Goal: Book appointment/travel/reservation

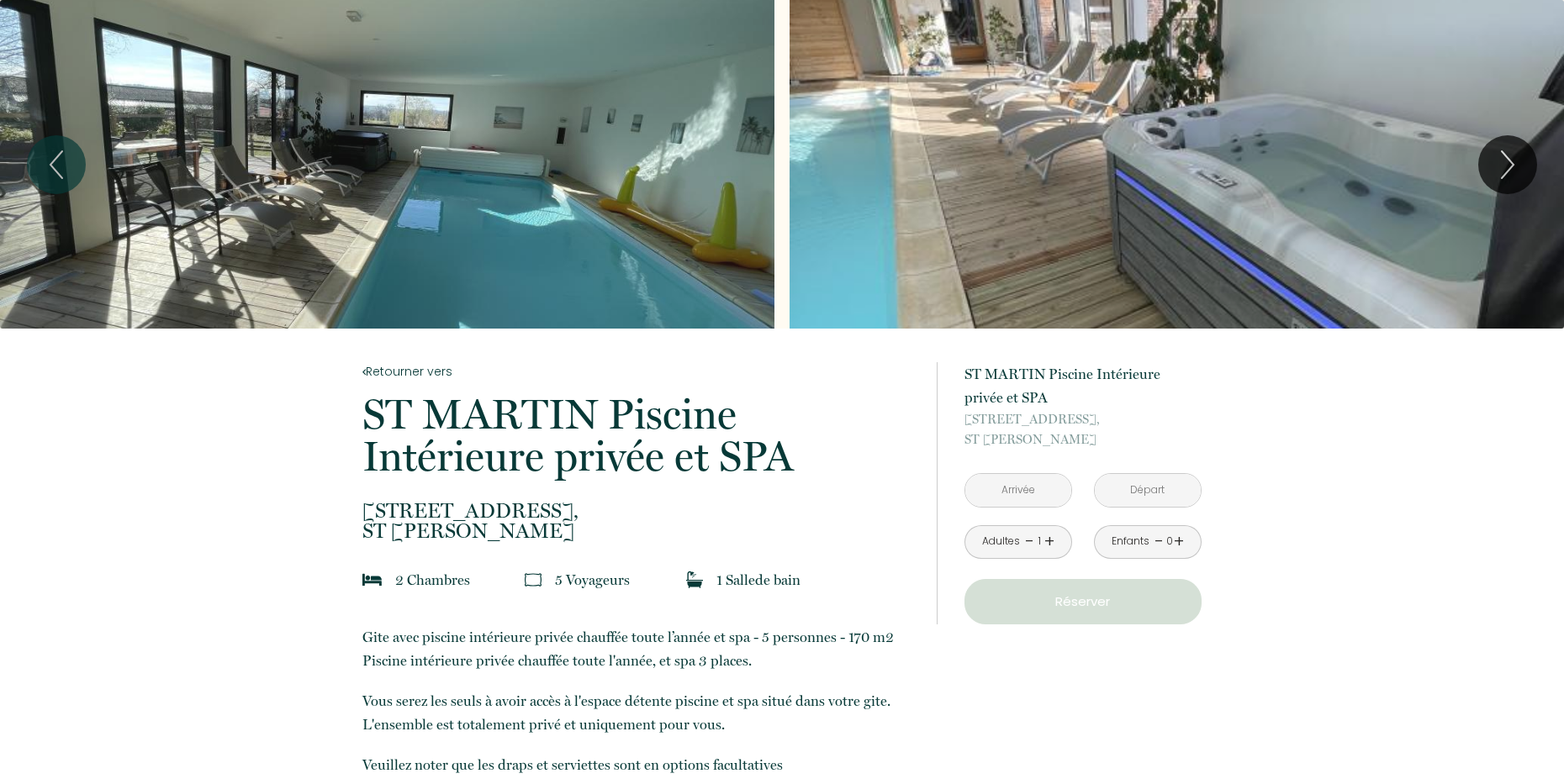
click at [586, 108] on div "Slideshow" at bounding box center [387, 164] width 774 height 328
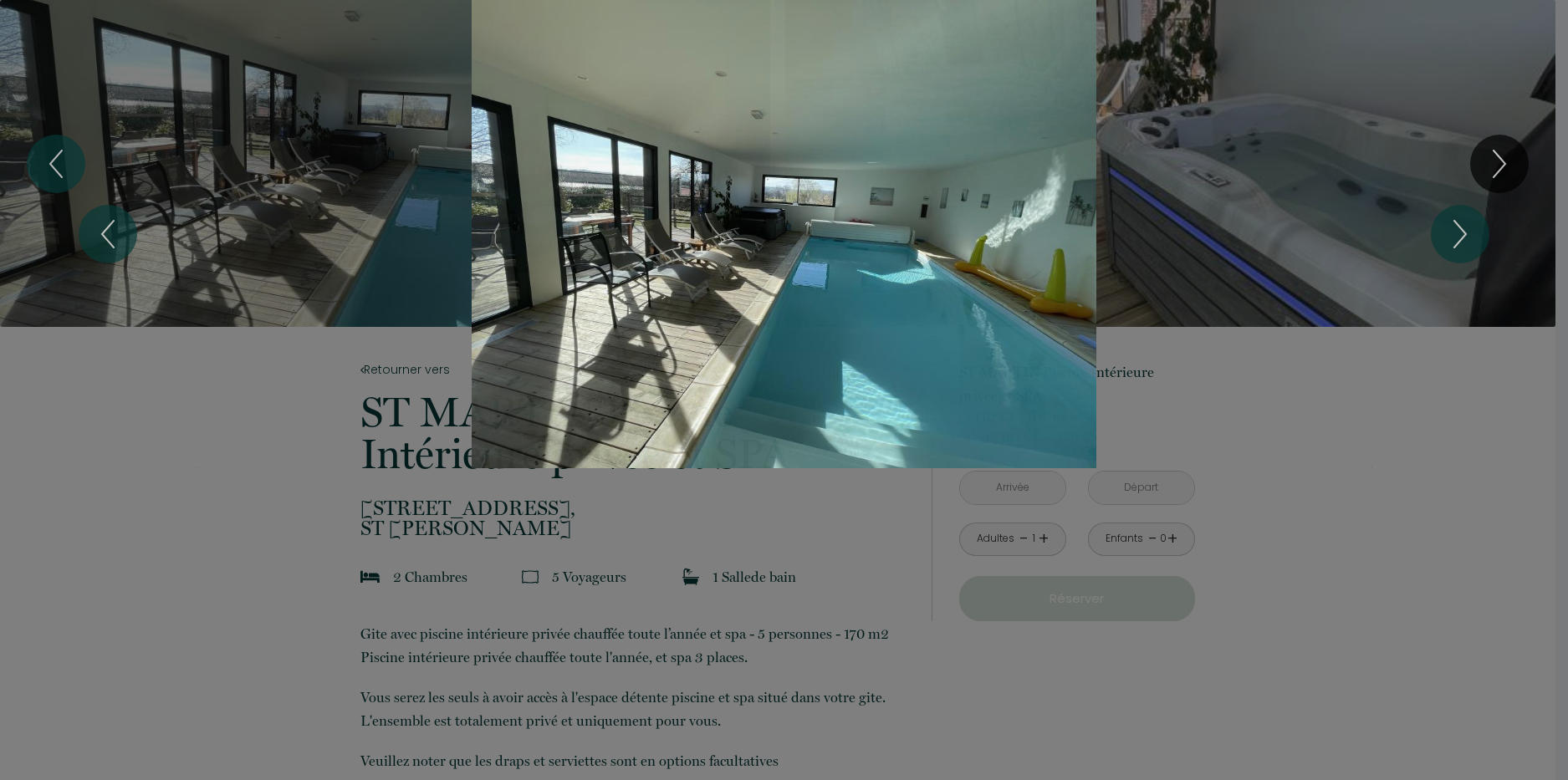
click at [261, 201] on div "Slideshow" at bounding box center [784, 234] width 1176 height 469
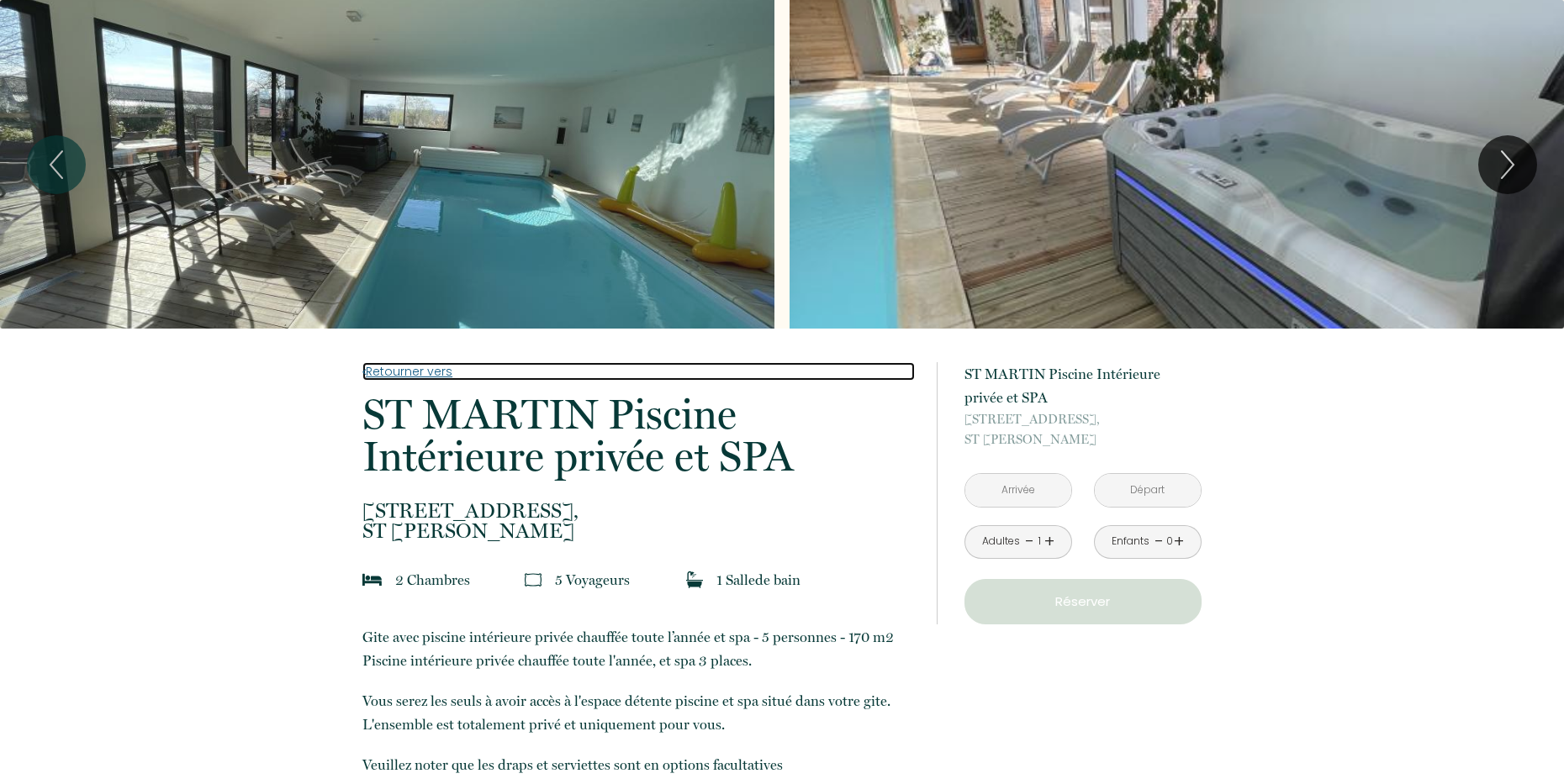
click at [377, 375] on link "Retourner vers" at bounding box center [638, 372] width 552 height 19
click at [1041, 491] on input "text" at bounding box center [1018, 490] width 106 height 32
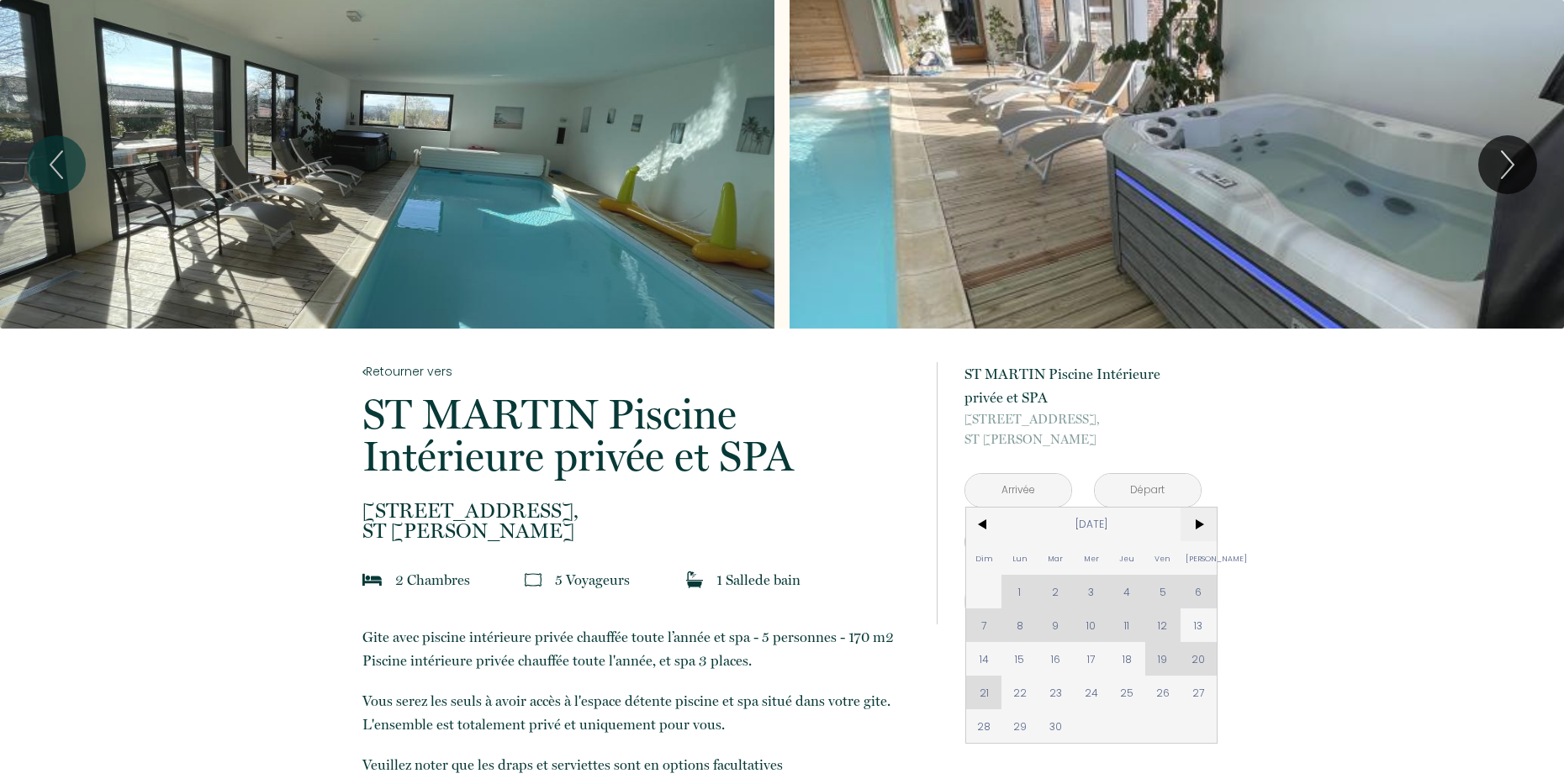
click at [1201, 522] on span ">" at bounding box center [1198, 524] width 36 height 33
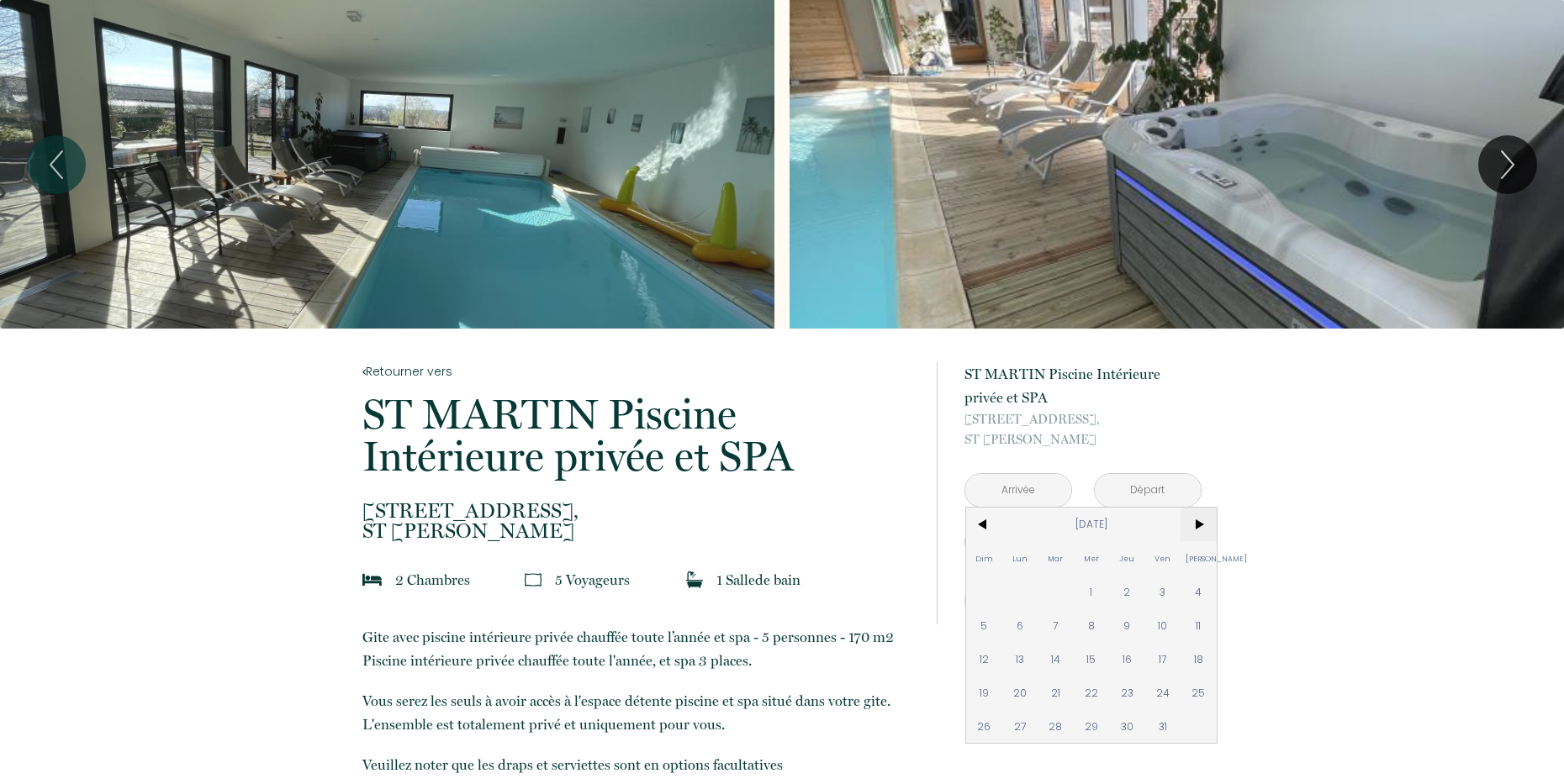
click at [1201, 522] on span ">" at bounding box center [1198, 524] width 36 height 33
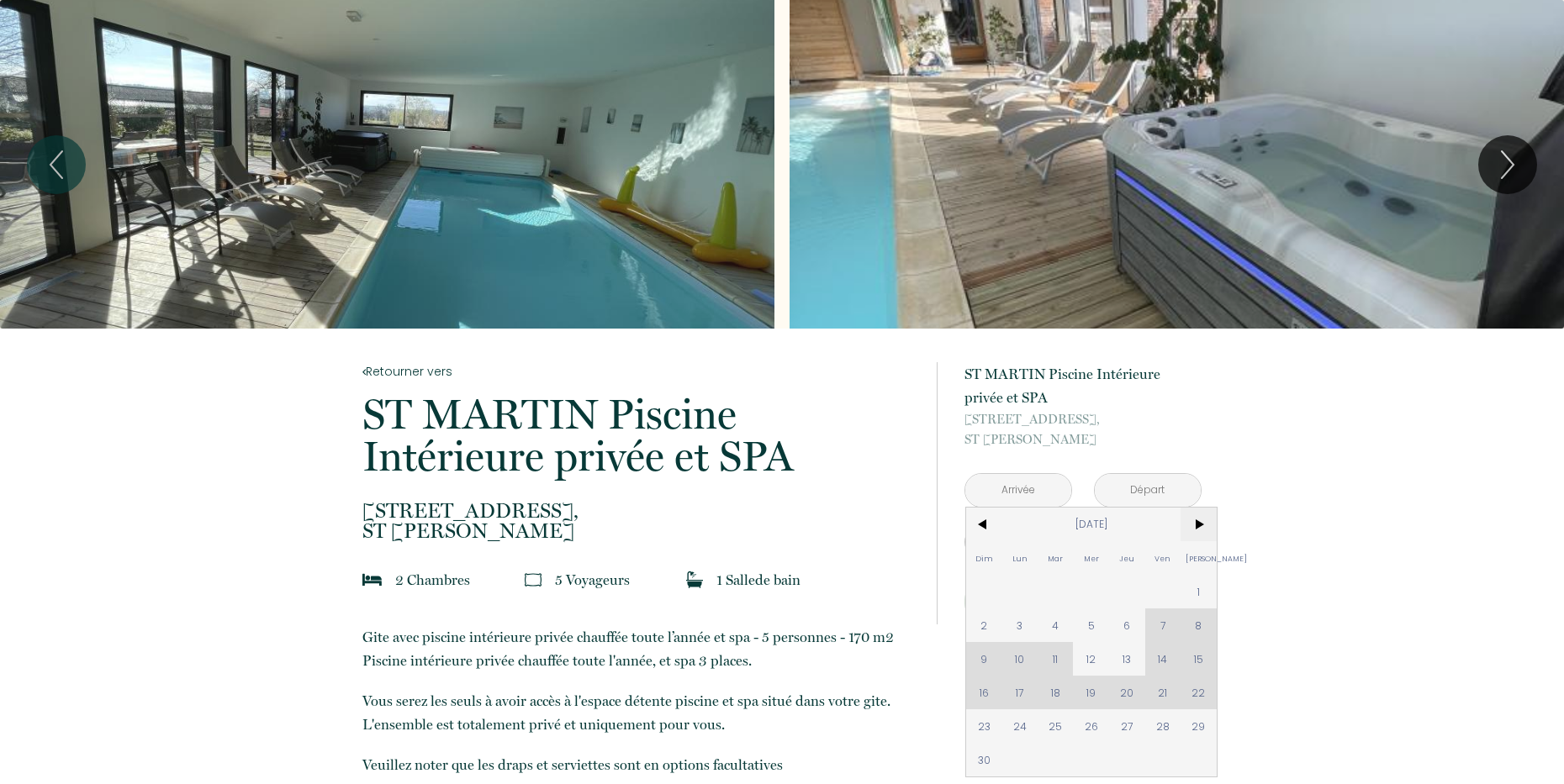
click at [1201, 522] on span ">" at bounding box center [1198, 524] width 36 height 33
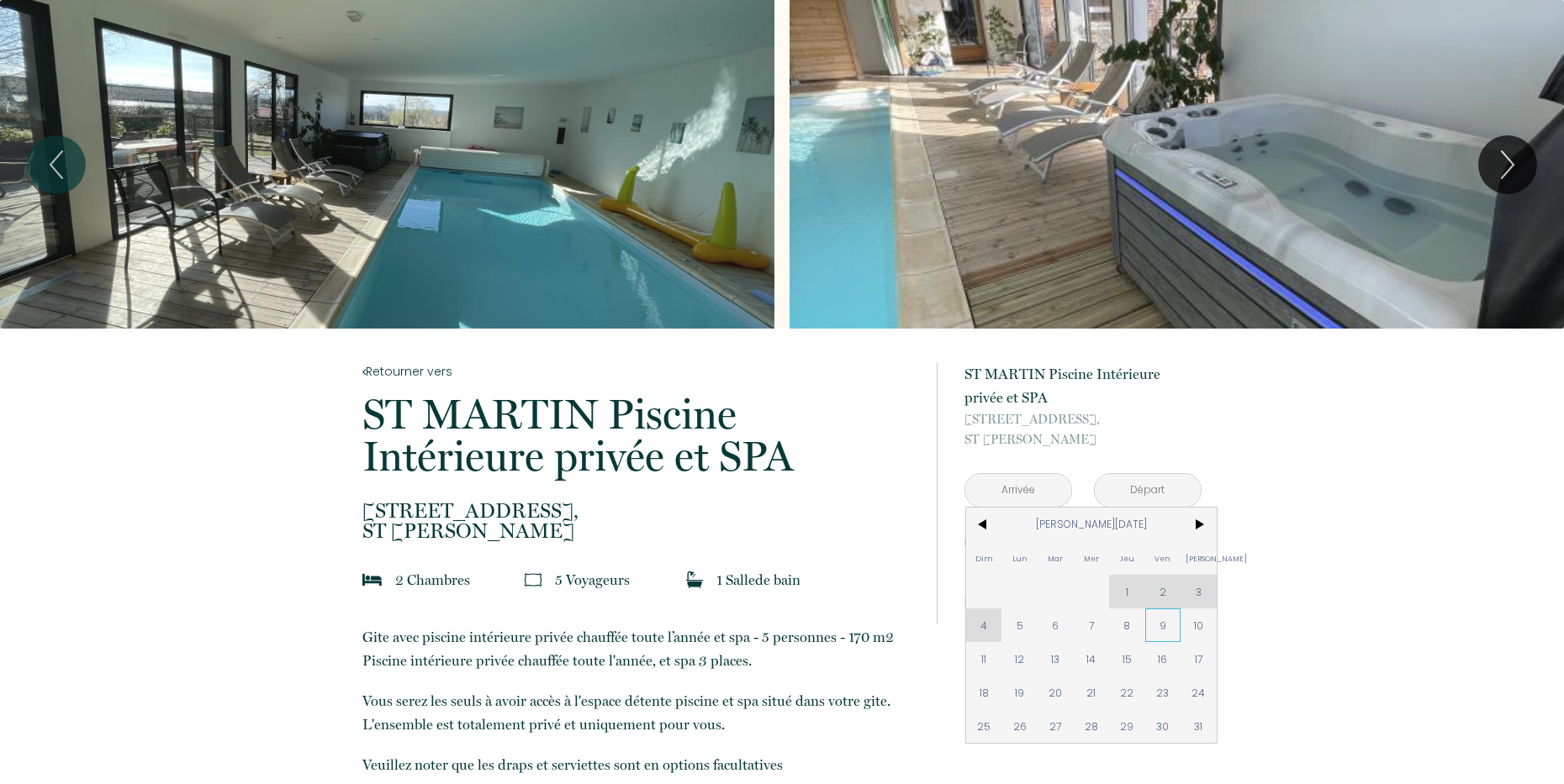
click at [1152, 631] on span "9" at bounding box center [1163, 625] width 36 height 33
type input "Ven 09 Jan 2026"
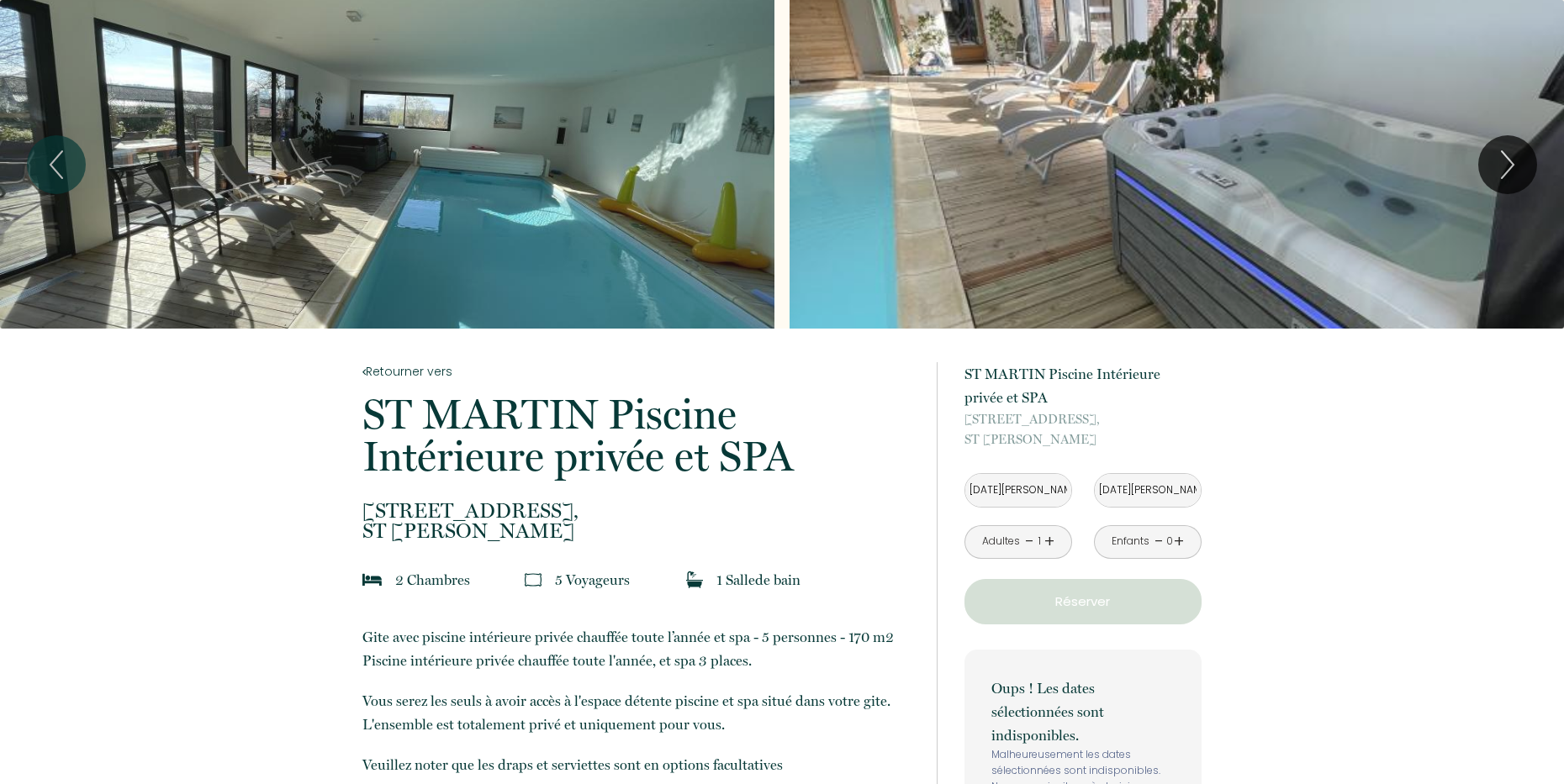
click at [1139, 497] on input "Sam 10 Jan 2026" at bounding box center [1148, 490] width 106 height 32
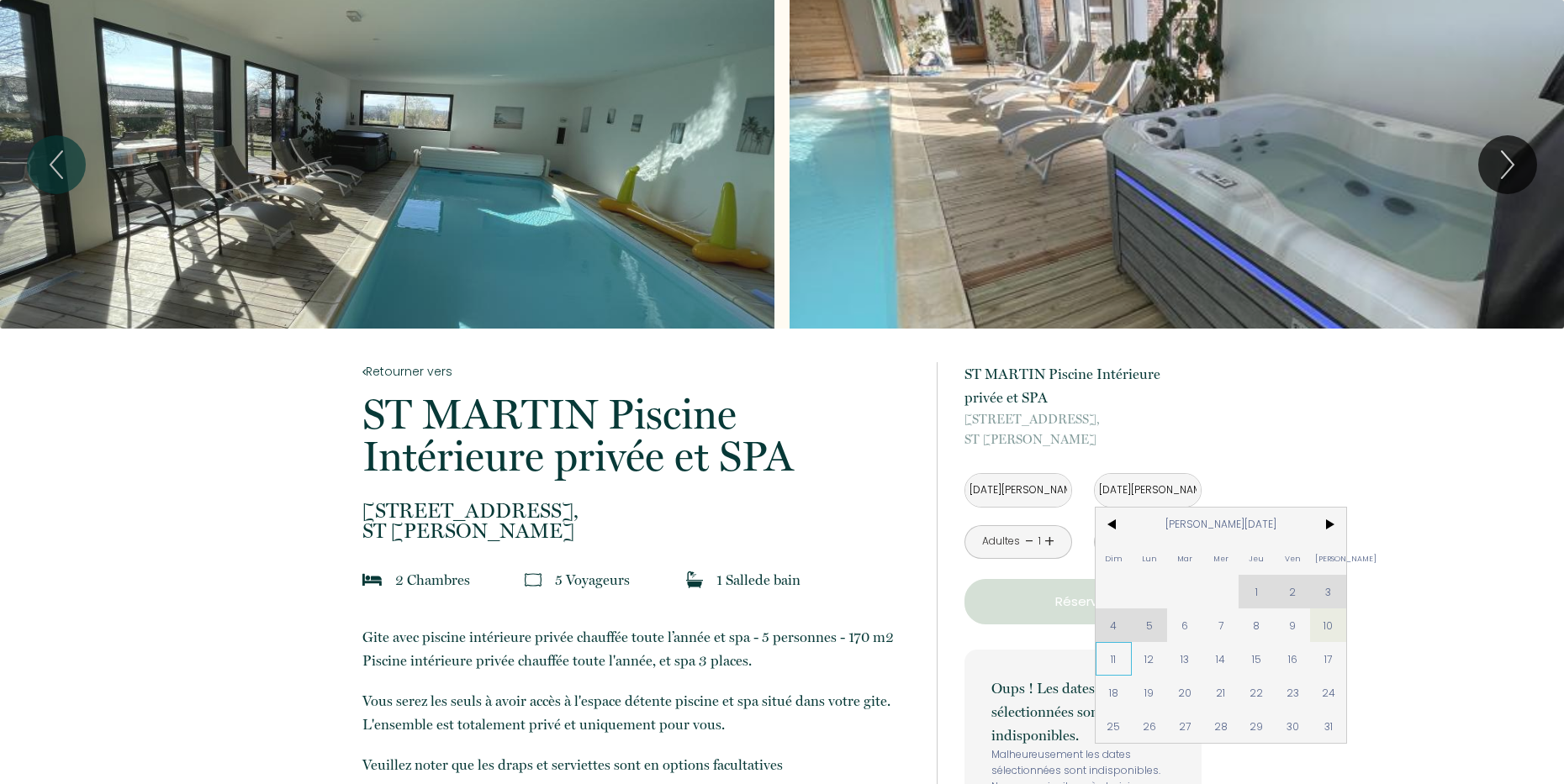
click at [1100, 671] on span "11" at bounding box center [1113, 658] width 36 height 33
type input "Dim 11 Jan 2026"
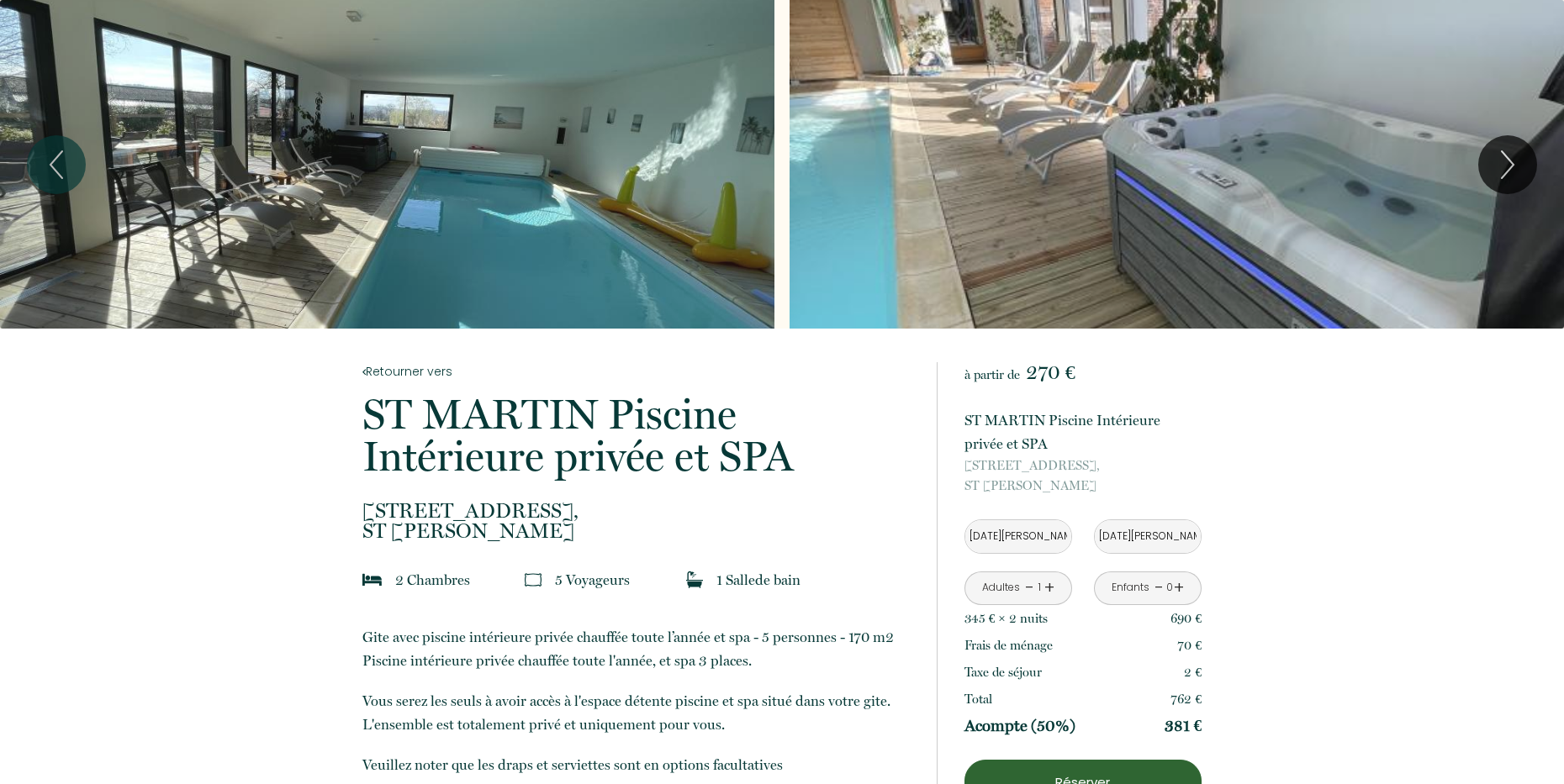
click at [1049, 587] on link "+" at bounding box center [1049, 587] width 10 height 26
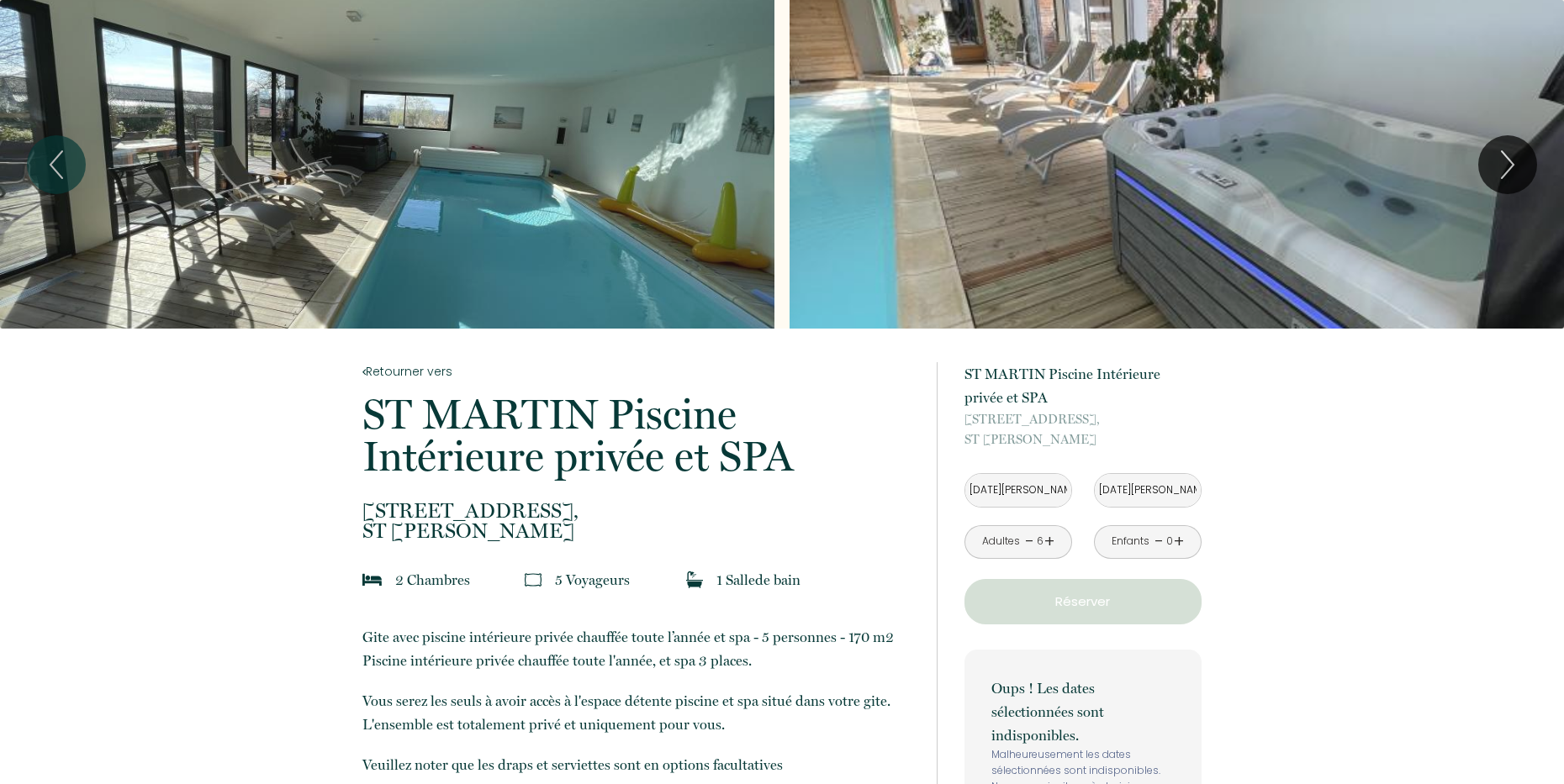
click at [1030, 545] on link "-" at bounding box center [1029, 541] width 9 height 26
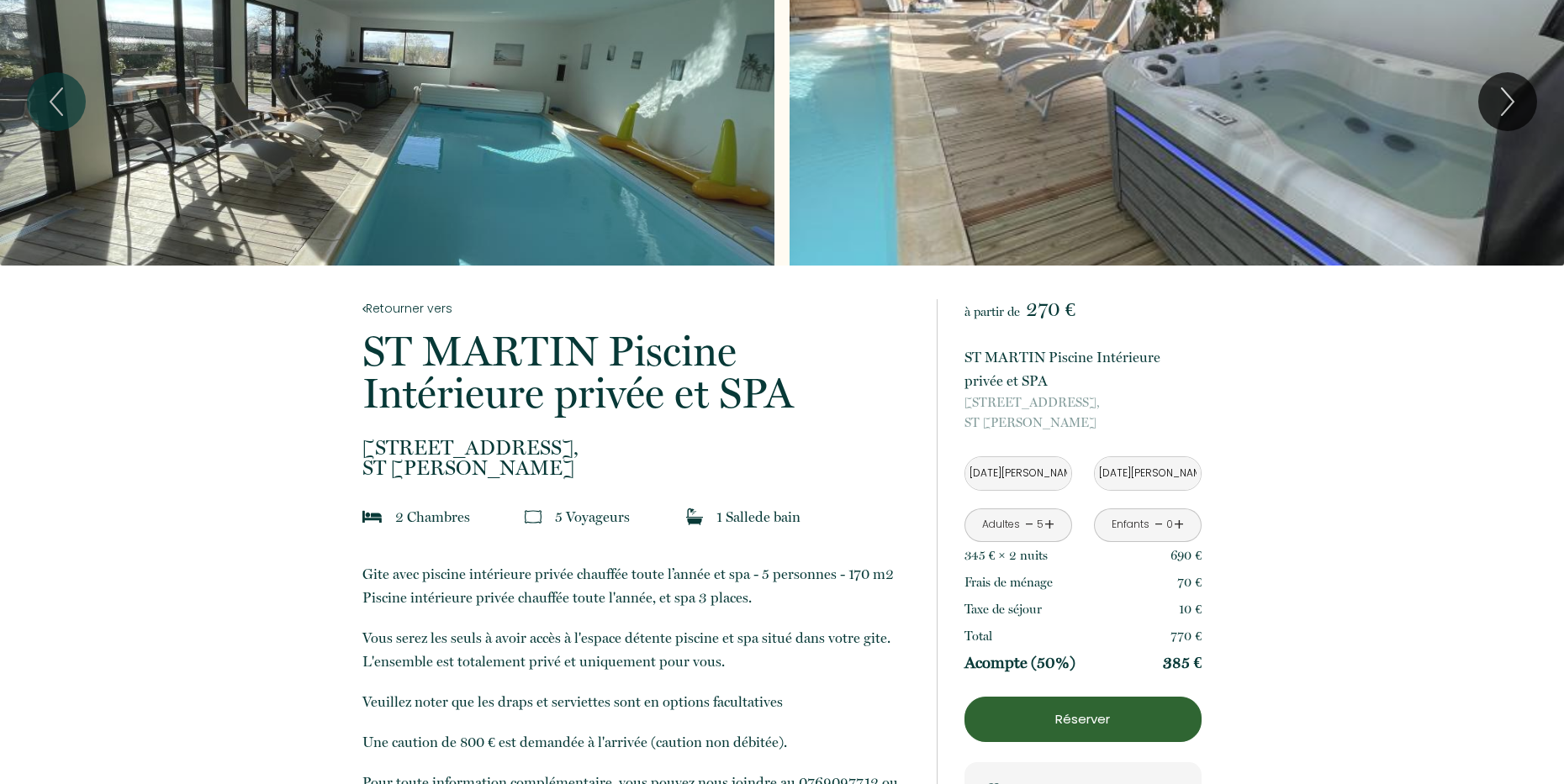
scroll to position [84, 0]
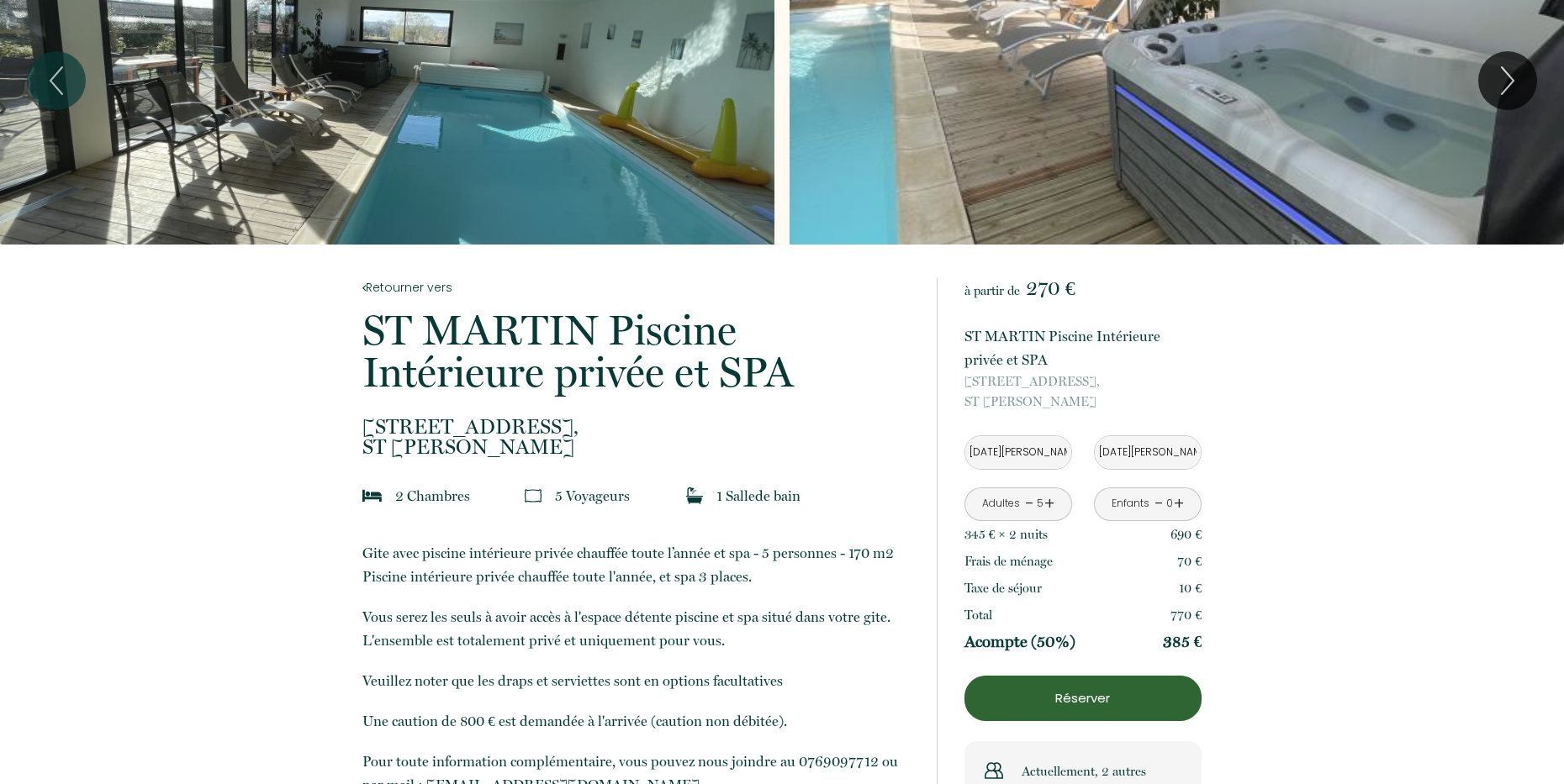
drag, startPoint x: 1166, startPoint y: 622, endPoint x: 1214, endPoint y: 621, distance: 48.0
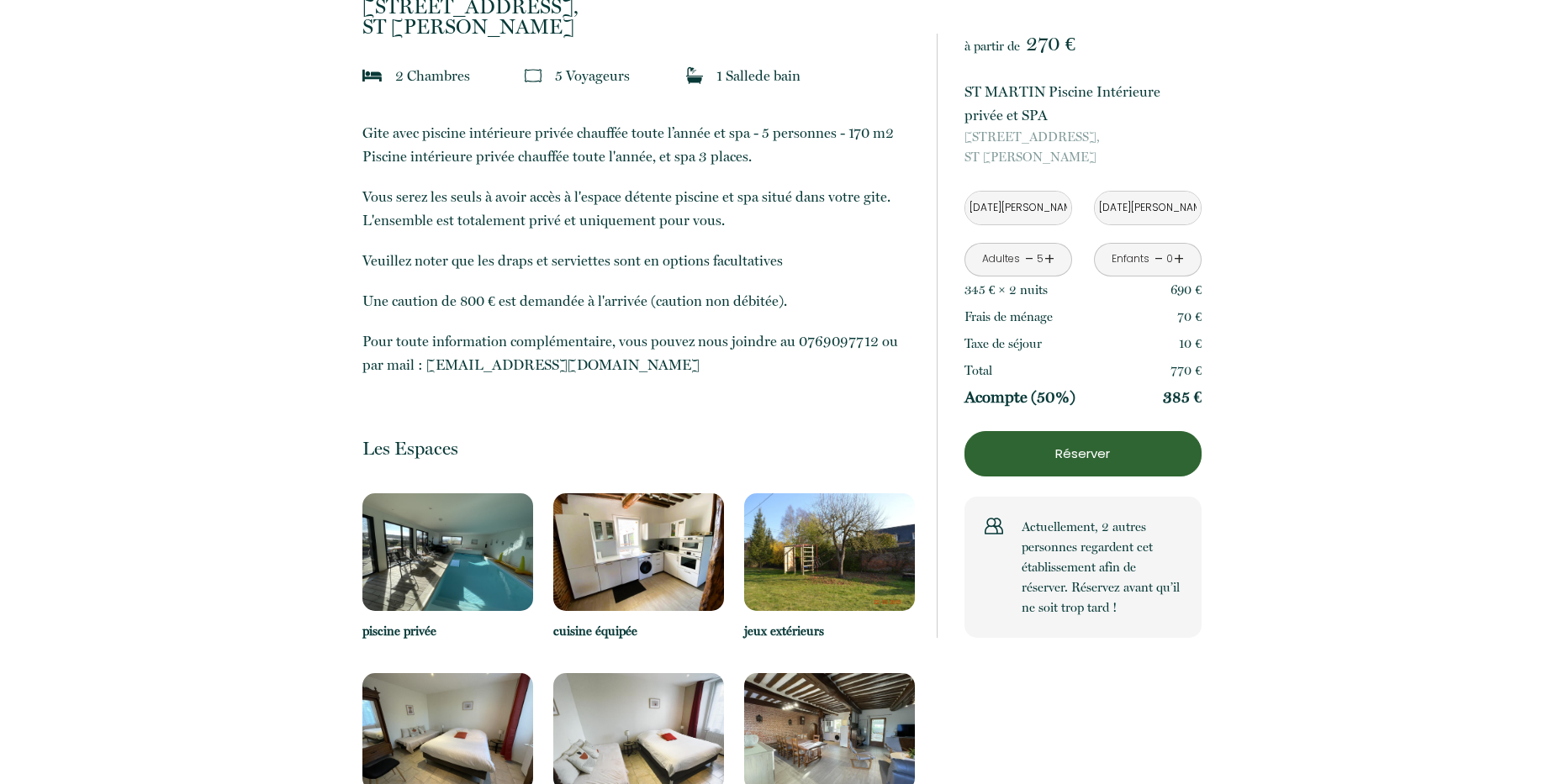
scroll to position [0, 0]
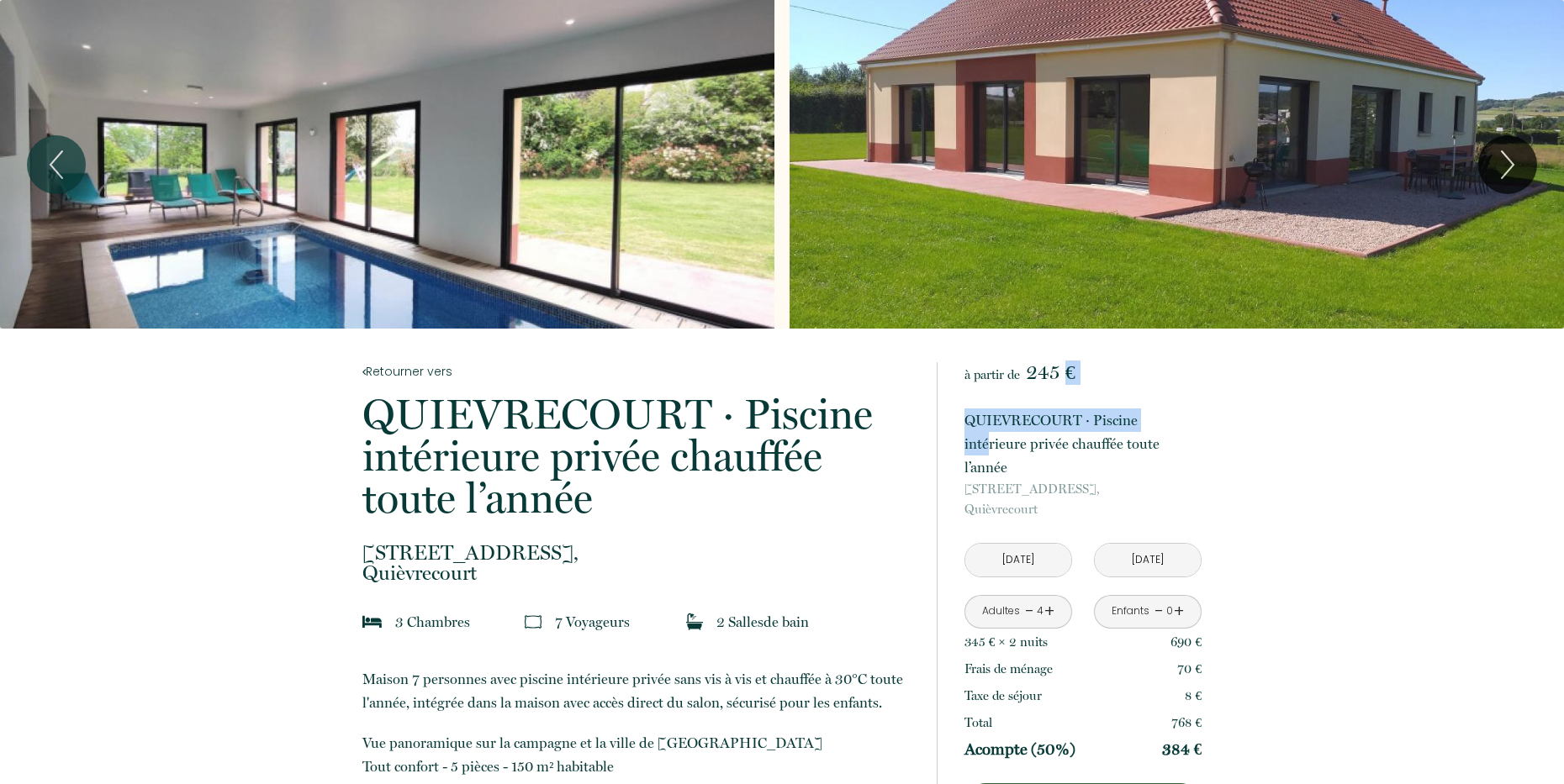
drag, startPoint x: 1041, startPoint y: 385, endPoint x: 1068, endPoint y: 386, distance: 27.0
click at [1065, 384] on div "à partir de 245 € [GEOGRAPHIC_DATA] · Piscine intérieure privée chauffée toute …" at bounding box center [1083, 676] width 237 height 628
click at [1143, 423] on p "QUIEVRECOURT · Piscine intérieure privée chauffée toute l’année" at bounding box center [1083, 444] width 237 height 71
